Goal: Find specific fact: Locate a discrete piece of known information

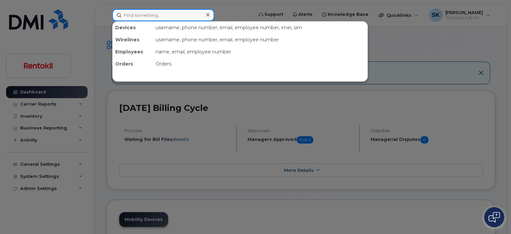
click at [169, 15] on input at bounding box center [163, 15] width 102 height 12
paste input "561.284.3955"
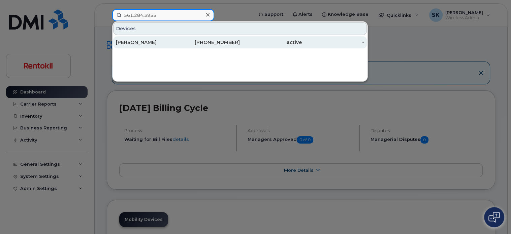
type input "561.284.3955"
click at [147, 43] on div "[PERSON_NAME]" at bounding box center [147, 42] width 62 height 7
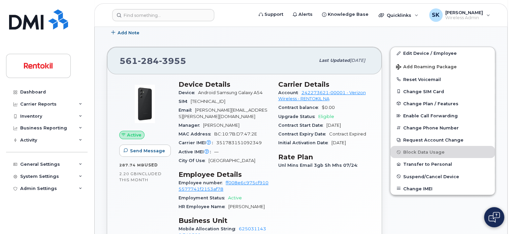
scroll to position [202, 0]
